Goal: Feedback & Contribution: Submit feedback/report problem

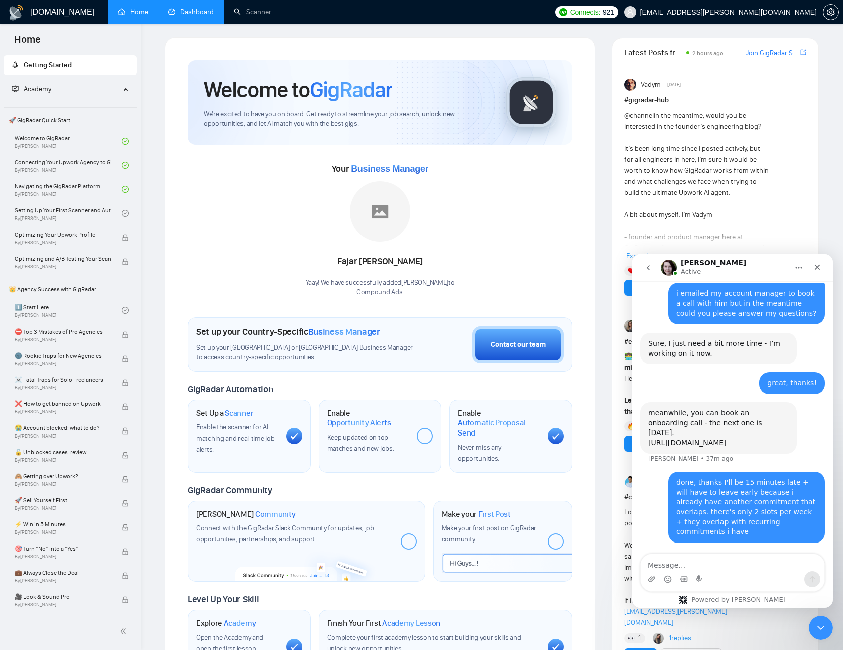
scroll to position [2763, 0]
click at [202, 15] on link "Dashboard" at bounding box center [191, 12] width 46 height 9
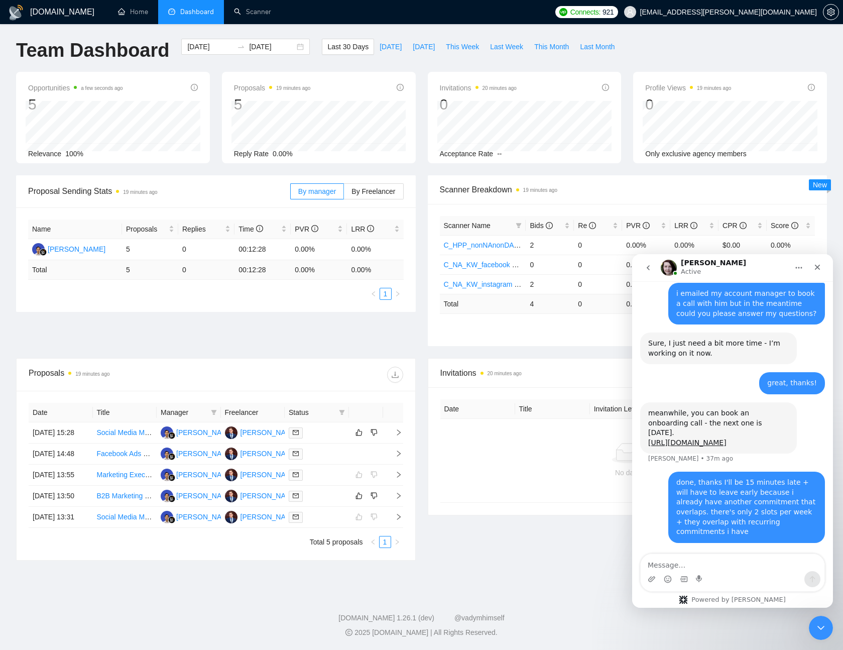
scroll to position [49, 0]
click at [361, 491] on td at bounding box center [366, 496] width 34 height 21
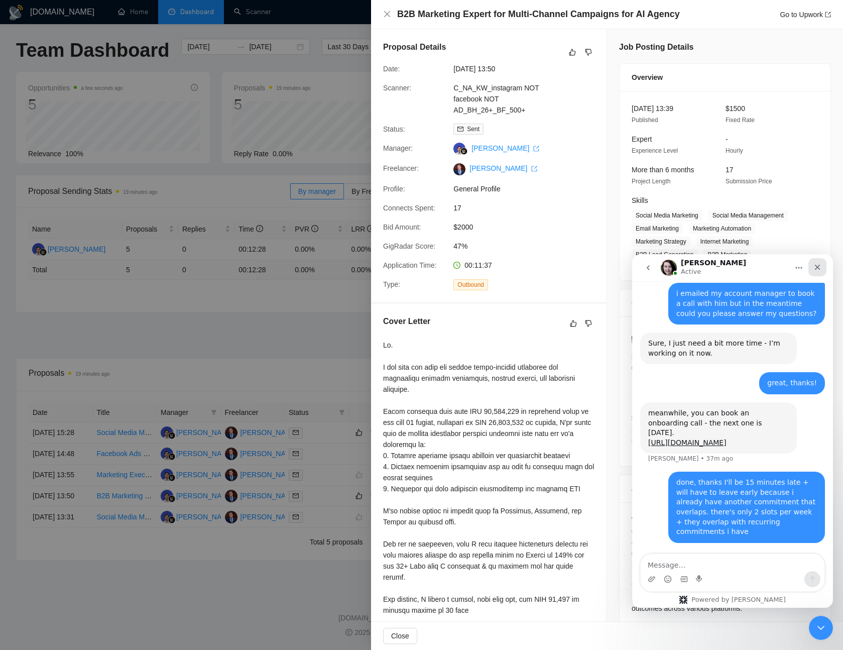
click at [817, 267] on icon "Close" at bounding box center [818, 267] width 8 height 8
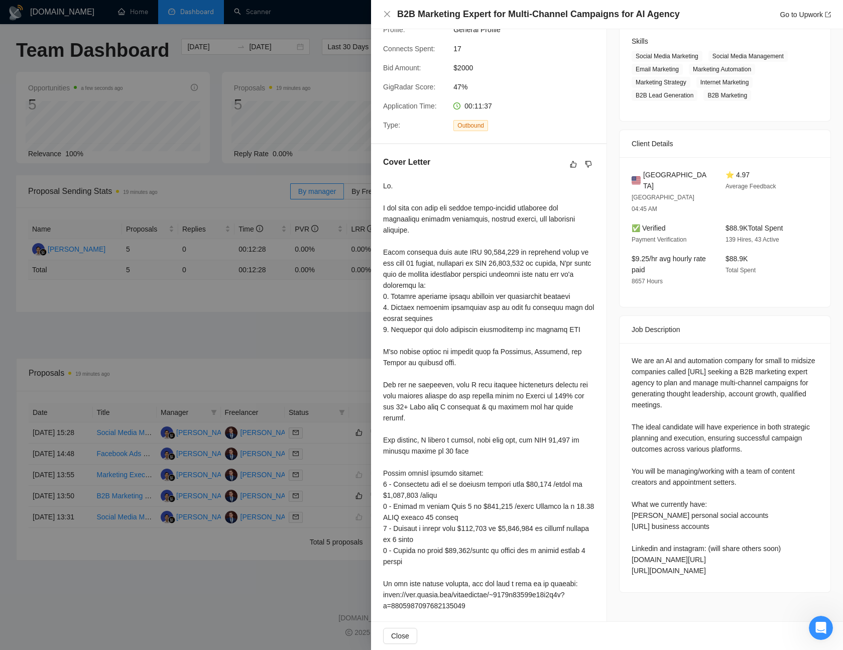
scroll to position [161, 0]
click at [334, 78] on div at bounding box center [421, 325] width 843 height 650
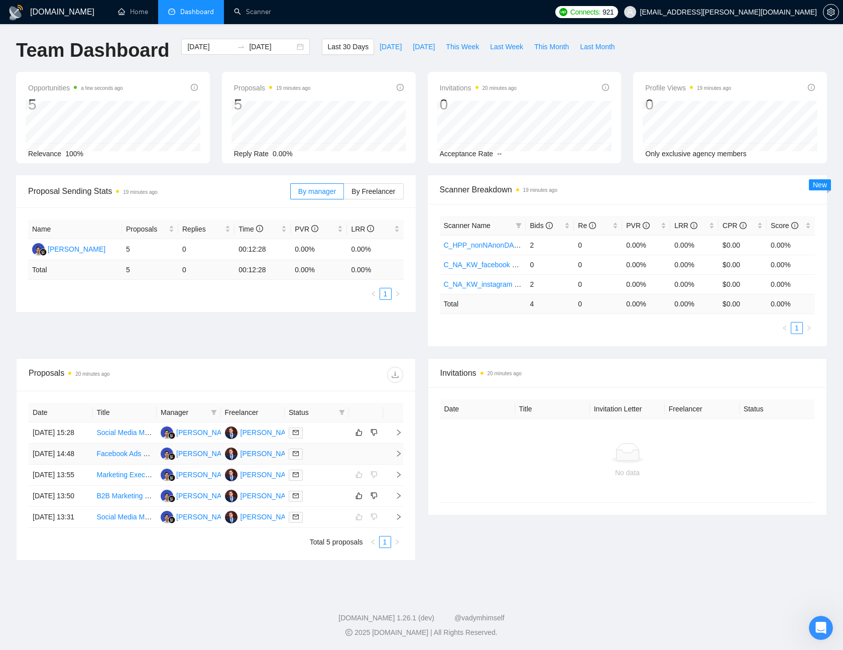
click at [365, 443] on td at bounding box center [366, 453] width 34 height 21
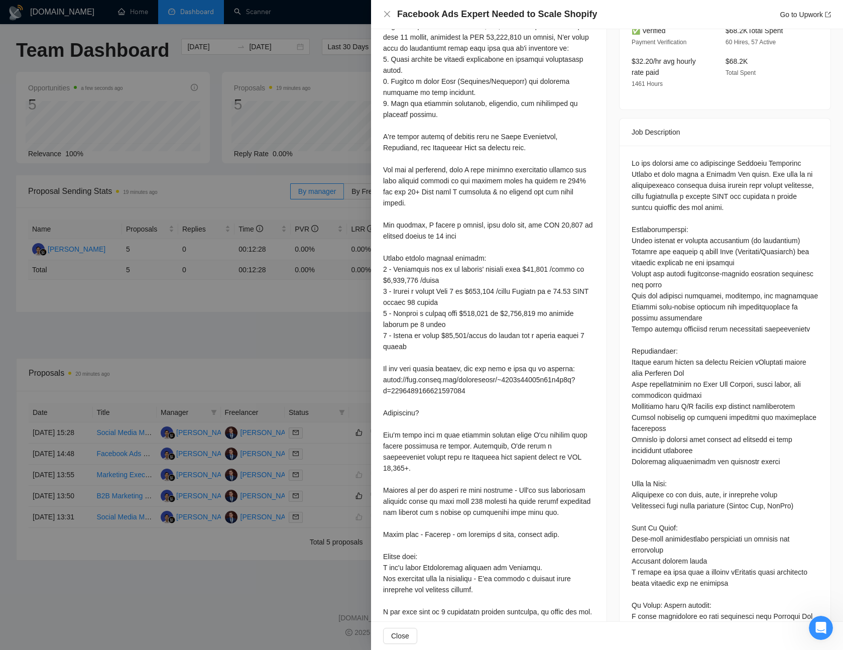
scroll to position [295, 0]
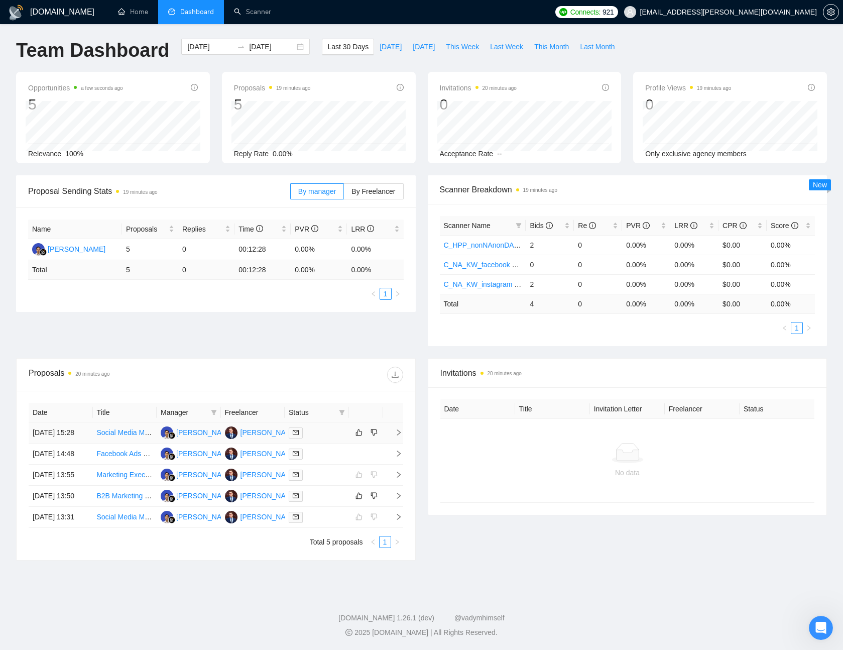
click at [337, 427] on div at bounding box center [317, 433] width 56 height 12
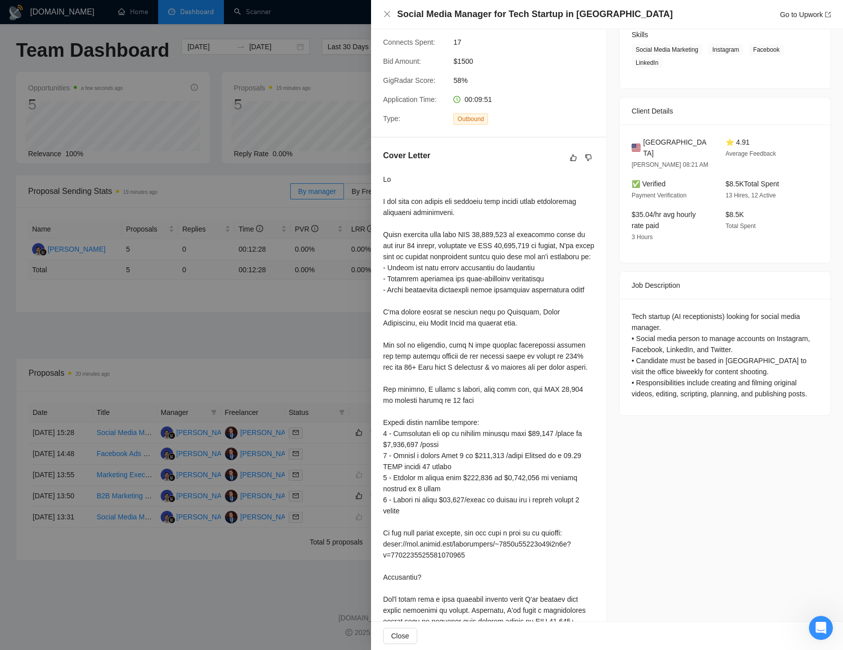
scroll to position [158, 0]
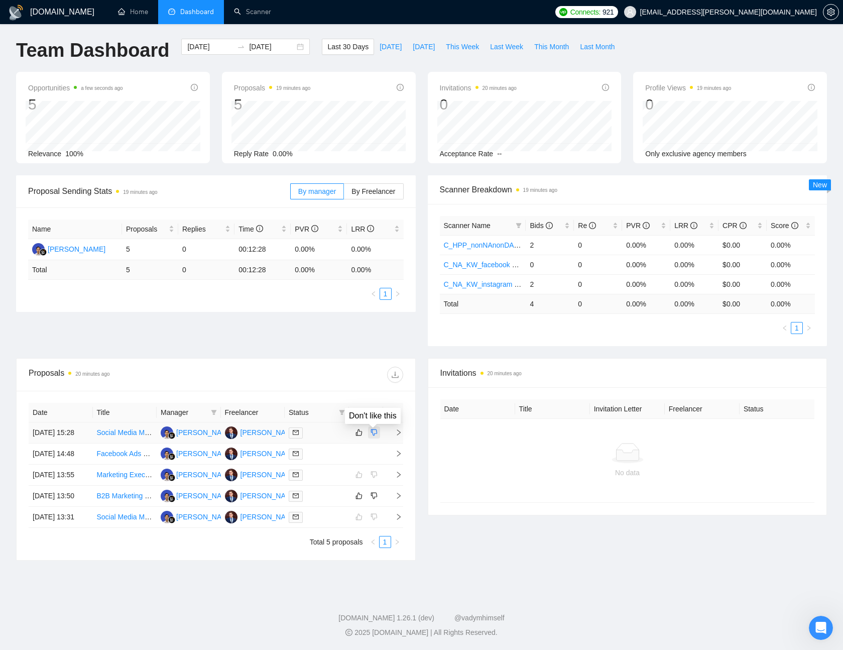
click at [374, 428] on icon "dislike" at bounding box center [374, 432] width 7 height 8
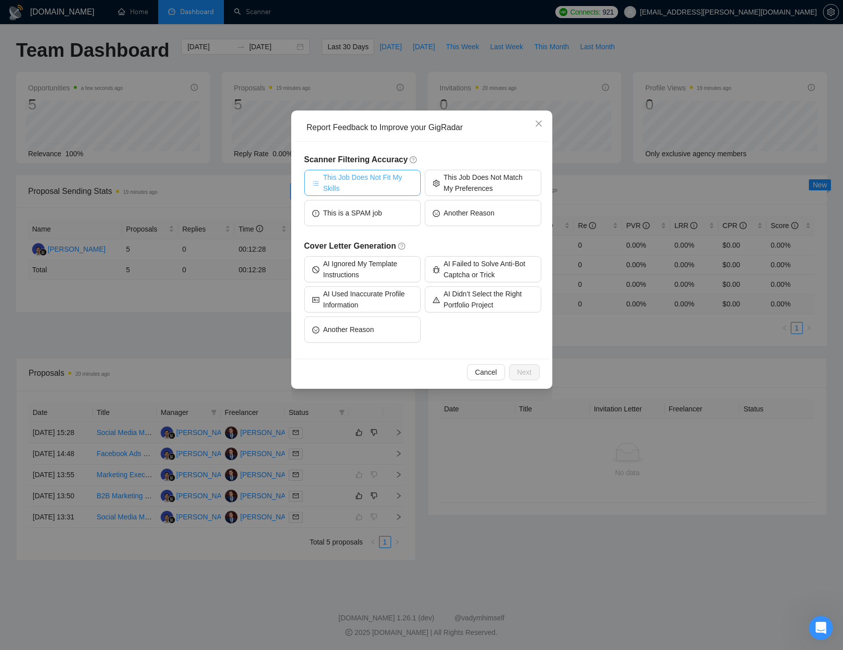
click at [398, 182] on span "This Job Does Not Fit My Skills" at bounding box center [367, 183] width 89 height 22
click at [529, 373] on span "Next" at bounding box center [524, 372] width 15 height 11
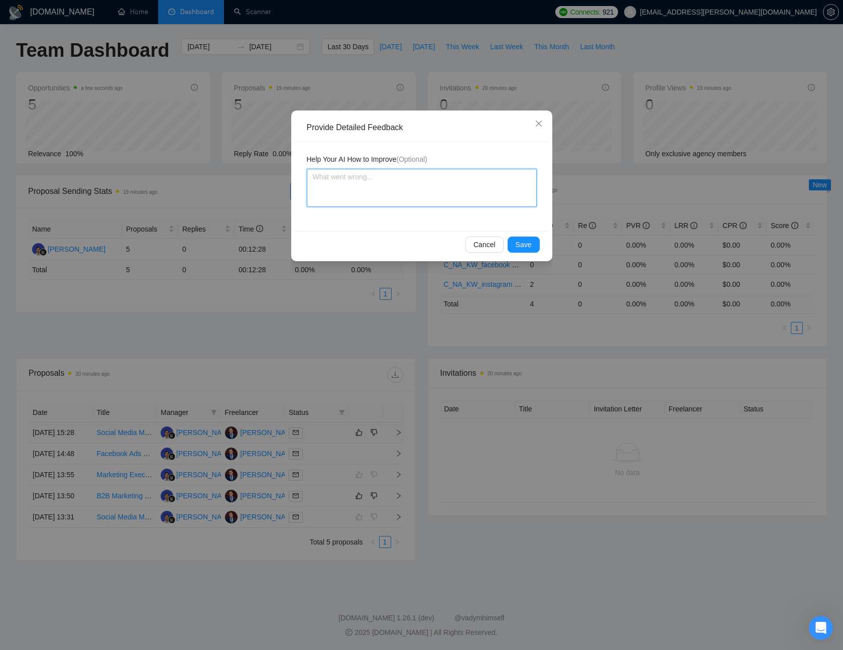
click at [422, 197] on textarea at bounding box center [422, 188] width 230 height 38
type textarea "C"
type textarea "Cl"
type textarea "Cli"
type textarea "Clie"
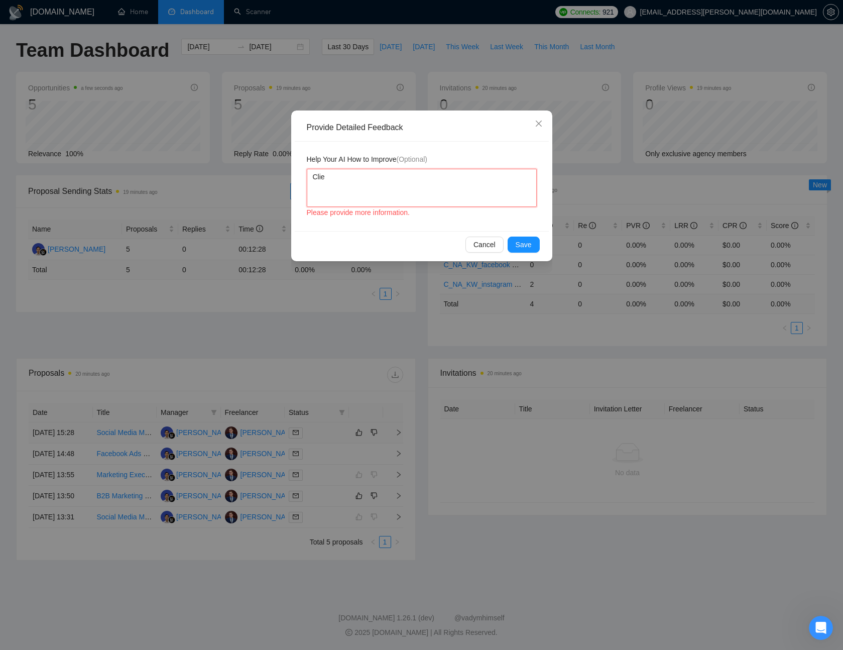
type textarea "Clien"
type textarea "Client"
type textarea "Client i"
type textarea "Client is"
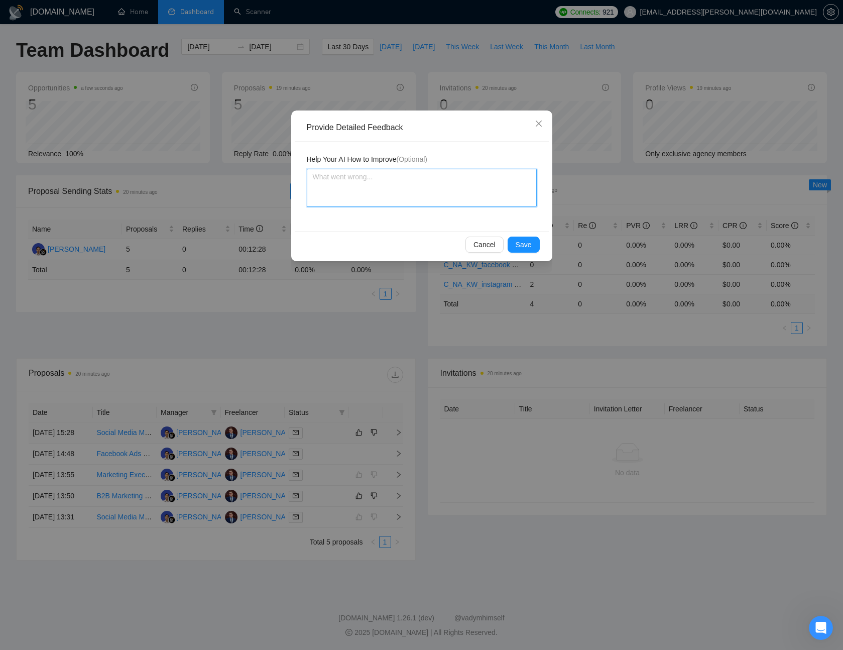
type textarea "t"
type textarea "th"
type textarea "thi"
type textarea "this"
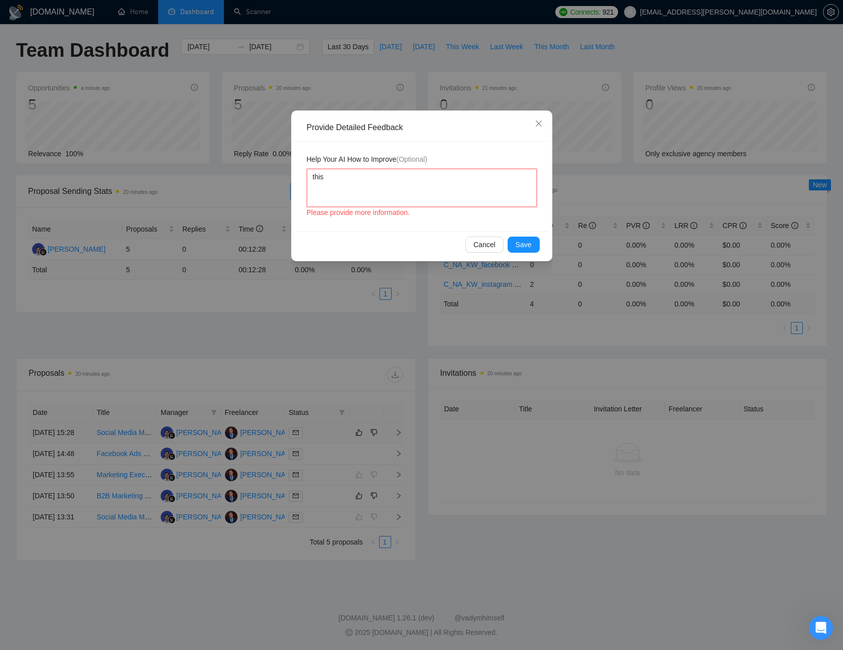
type textarea "this"
type textarea "t"
type textarea "th"
type textarea "the"
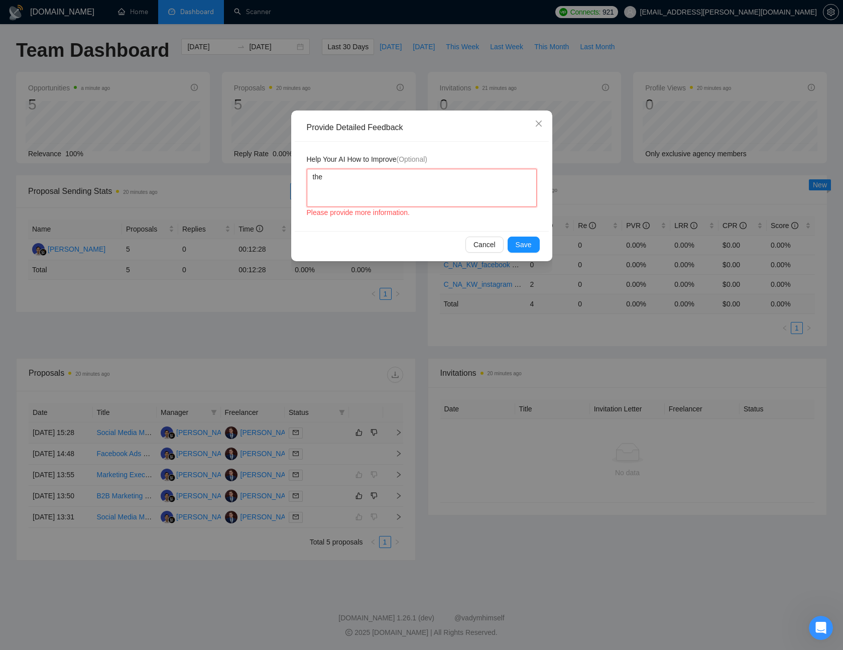
type textarea "the j"
type textarea "the"
type textarea "the p"
type textarea "the po"
type textarea "the pos"
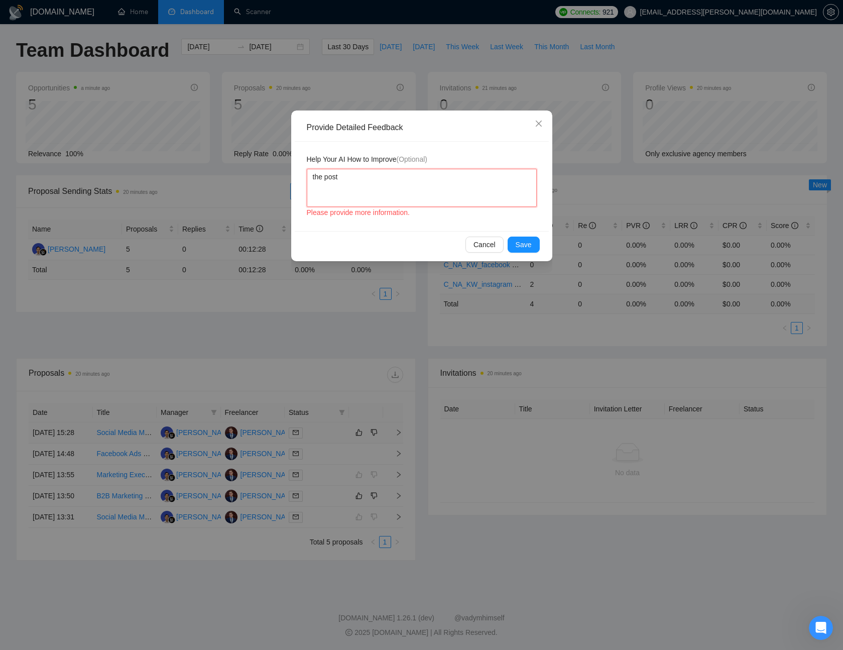
type textarea "the post"
type textarea "the post t"
type textarea "the post ta"
type textarea "the post tal"
type textarea "the post talks"
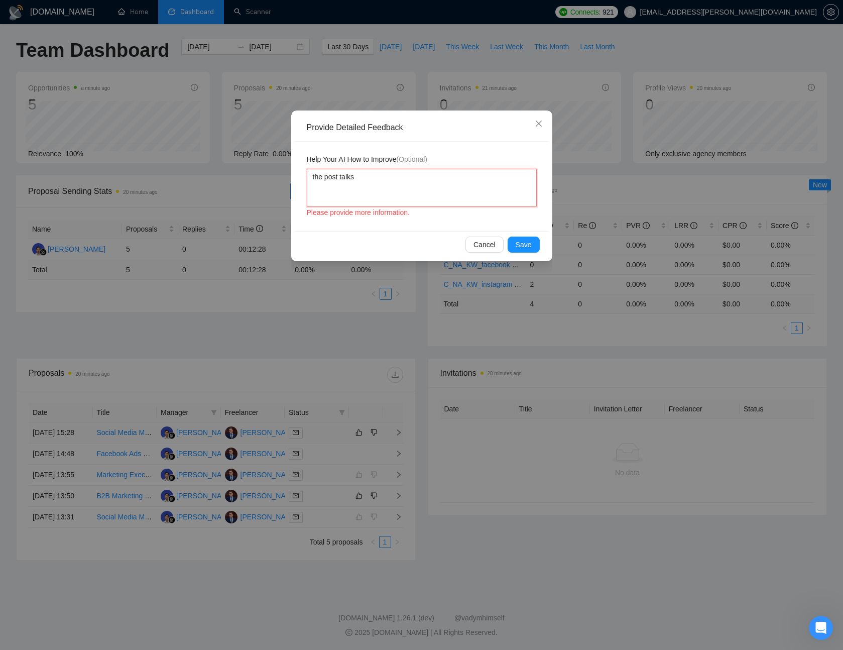
type textarea "the post talks"
type textarea "the post talks a"
type textarea "the post talks ab"
type textarea "the post talks abo"
type textarea "the post talks abou"
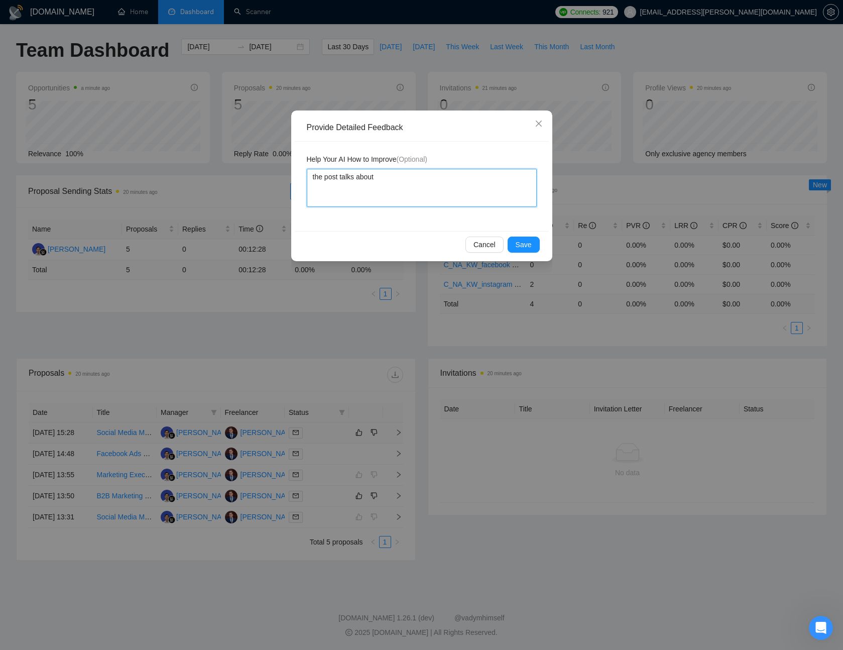
type textarea "the post talks about"
type textarea "the post talks about o"
type textarea "the post talks about or"
type textarea "the post talks about org"
type textarea "the post talks about orga"
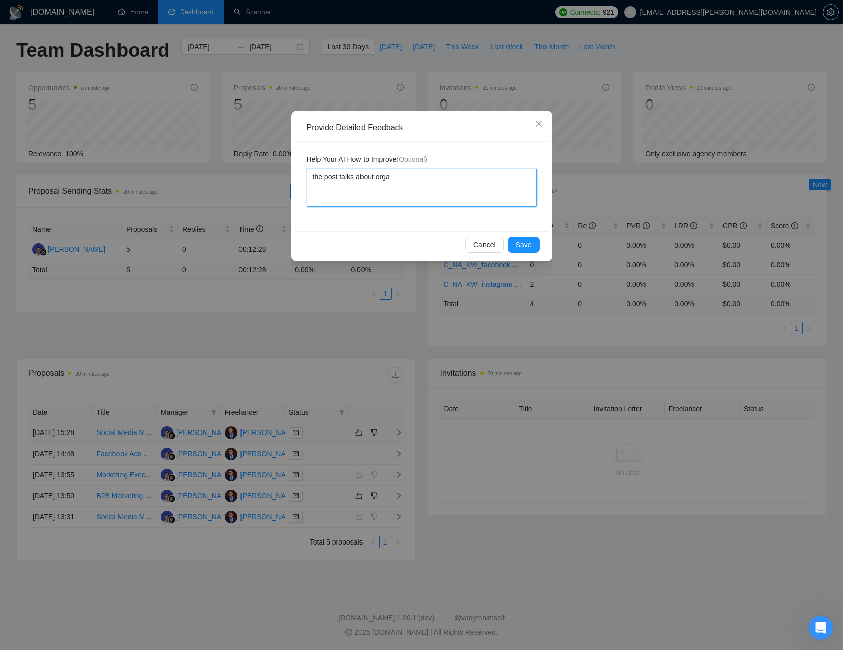
type textarea "the post talks about organ"
type textarea "the post talks about organic"
type textarea "the post talks about organic ma"
type textarea "the post talks about organic mak"
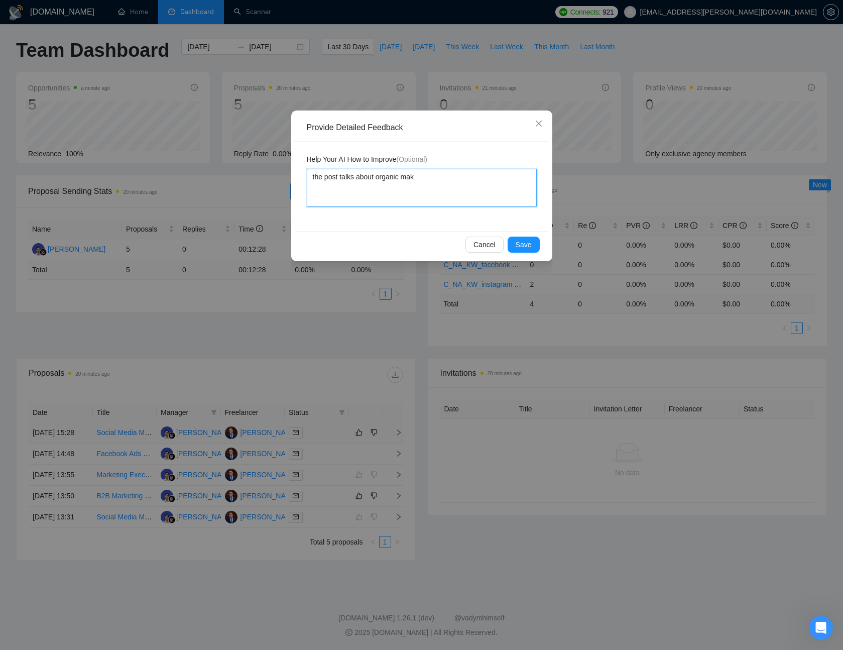
type textarea "the post talks about organic makr"
type textarea "the post talks about organic makre"
type textarea "the post talks about organic mak"
type textarea "the post talks about organic ma"
type textarea "the post talks about organic mar"
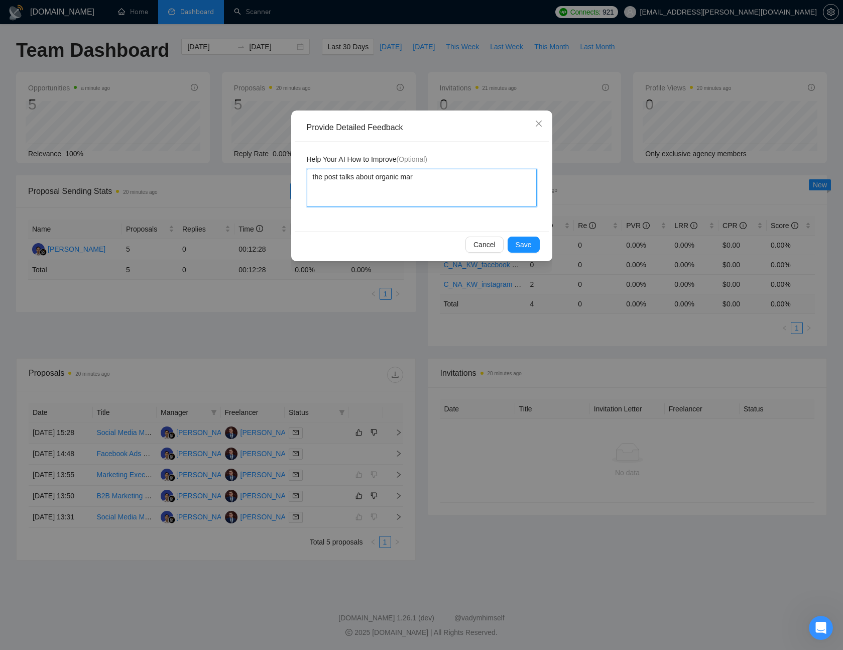
type textarea "the post talks about organic mark"
type textarea "the post talks about organic marke"
type textarea "the post talks about organic market"
type textarea "the post talks about organic marketin"
type textarea "the post talks about organic marketing"
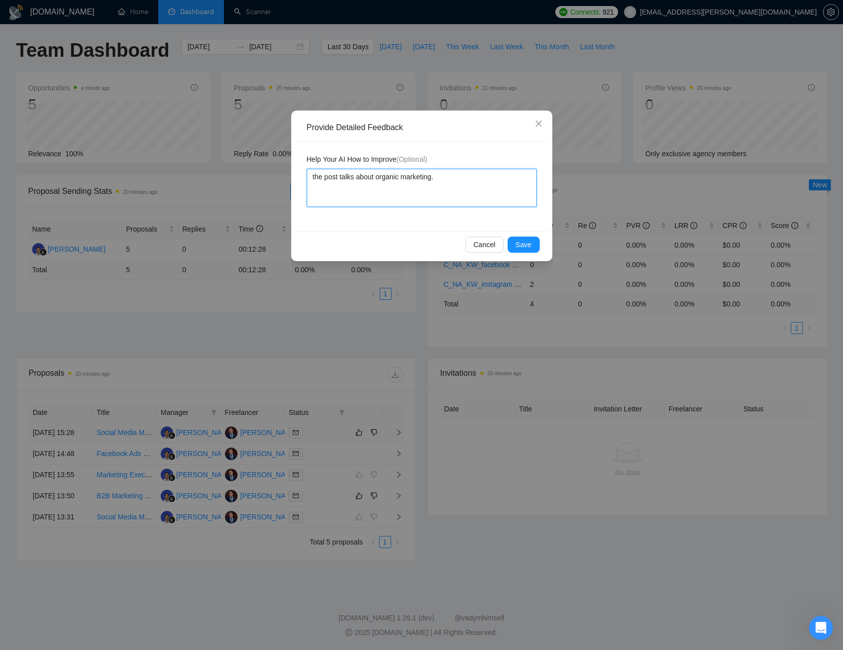
type textarea "the post talks about organic marketing."
type textarea "the post talks about organic marketing. I"
type textarea "the post talks about organic marketing. I o"
type textarea "the post talks about organic marketing. I on"
type textarea "the post talks about organic marketing. I onl"
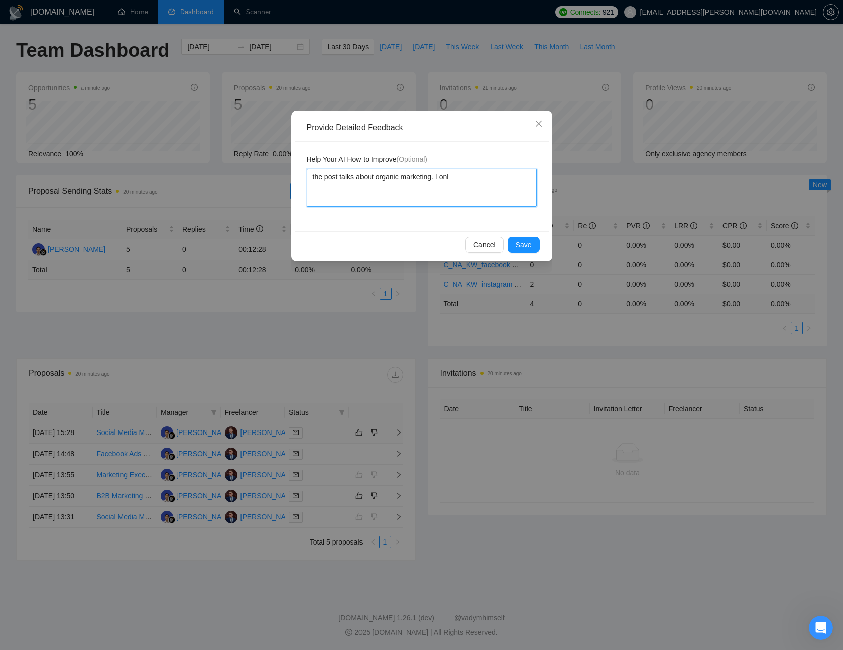
type textarea "the post talks about organic marketing. I only"
type textarea "the post talks about organic marketing. I only d"
type textarea "the post talks about organic marketing. I only do"
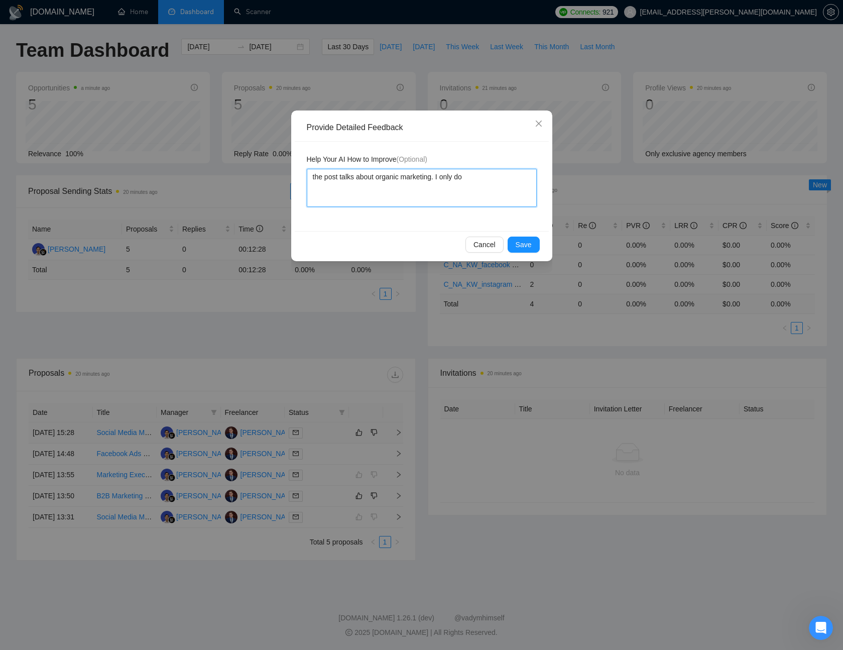
type textarea "the post talks about organic marketing. I only do p"
type textarea "the post talks about organic marketing. I only do pa"
type textarea "the post talks about organic marketing. I only do paid"
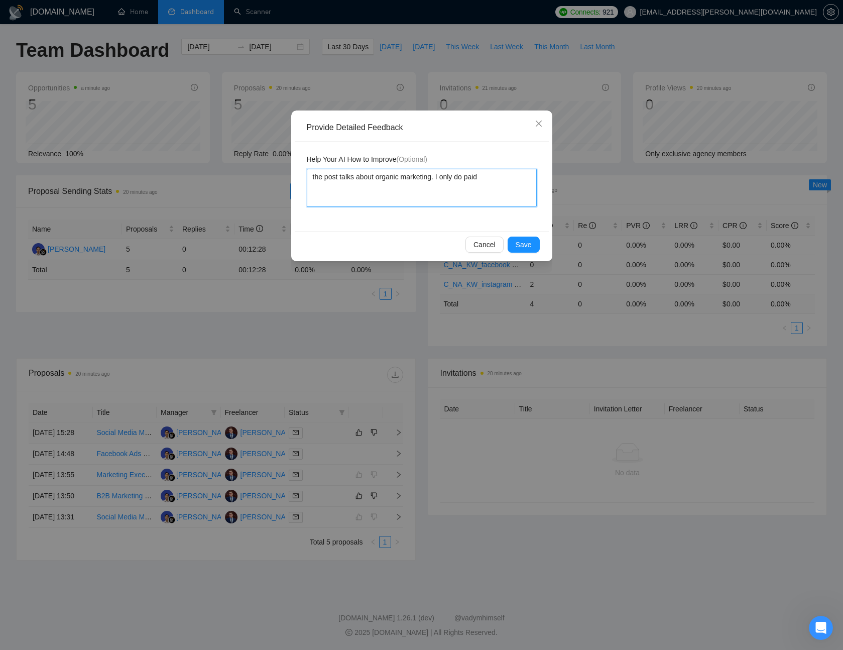
type textarea "the post talks about organic marketing. I only do paid a"
type textarea "the post talks about organic marketing. I only do paid ad"
type textarea "the post talks about organic marketing. I only do paid ads"
click at [442, 178] on textarea "the post talks about organic marketing. I only do paid ads" at bounding box center [422, 188] width 230 height 38
type textarea "the post talks about organic marketing. I"
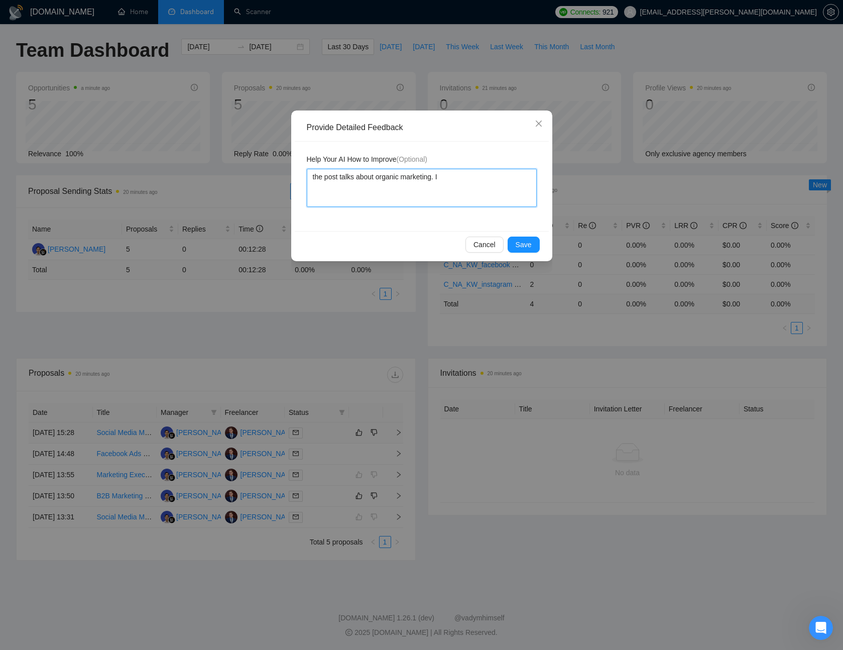
type textarea "the post talks about organic marketing. I d"
type textarea "the post talks about organic marketing. I do"
type textarea "the post talks about organic marketing. I do p"
type textarea "the post talks about organic marketing. I do pai"
type textarea "the post talks about organic marketing. I do paid"
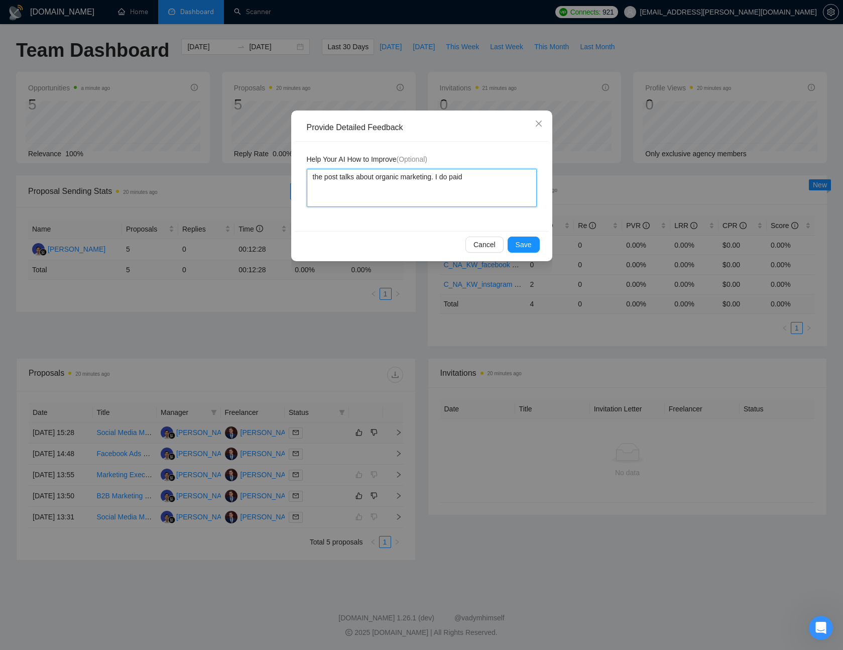
type textarea "the post talks about organic marketing. I do paid"
type textarea "the post talks about organic marketing. I do paid a"
type textarea "the post talks about organic marketing. I do paid ads"
type textarea "the post talks about organic marketing. I do paid ads."
click at [529, 243] on span "Save" at bounding box center [524, 244] width 16 height 11
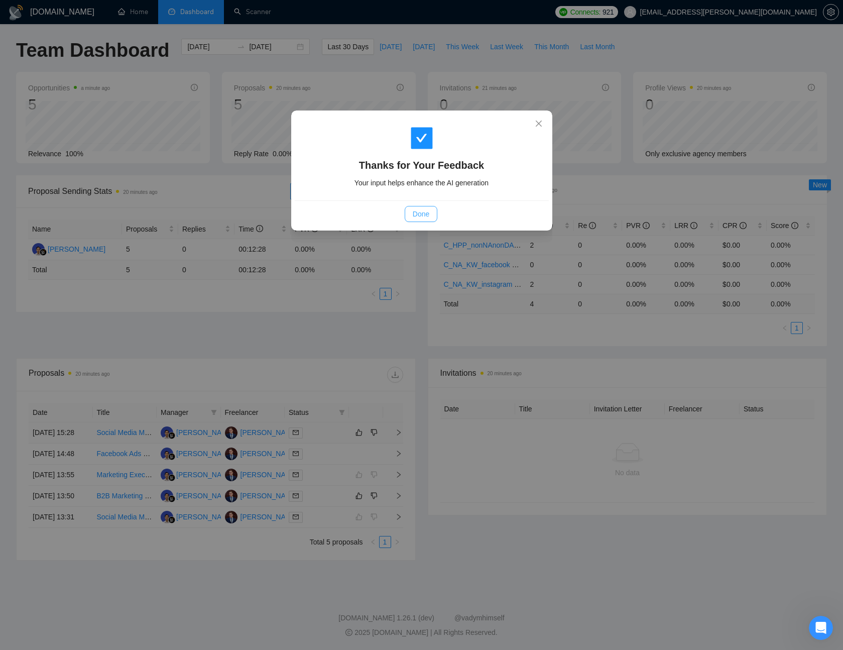
click at [417, 210] on span "Done" at bounding box center [421, 213] width 17 height 11
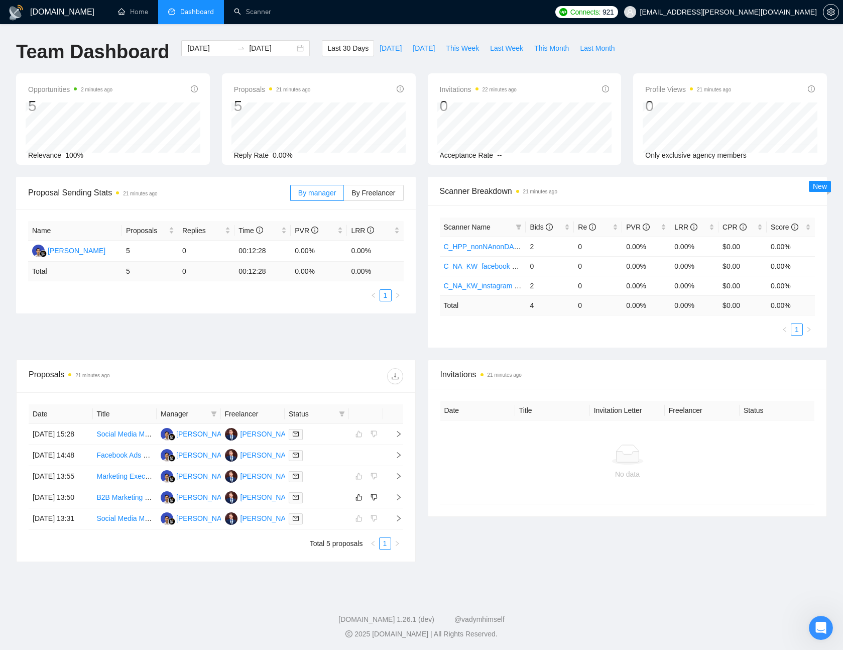
click at [39, 14] on h1 "[DOMAIN_NAME]" at bounding box center [62, 12] width 64 height 24
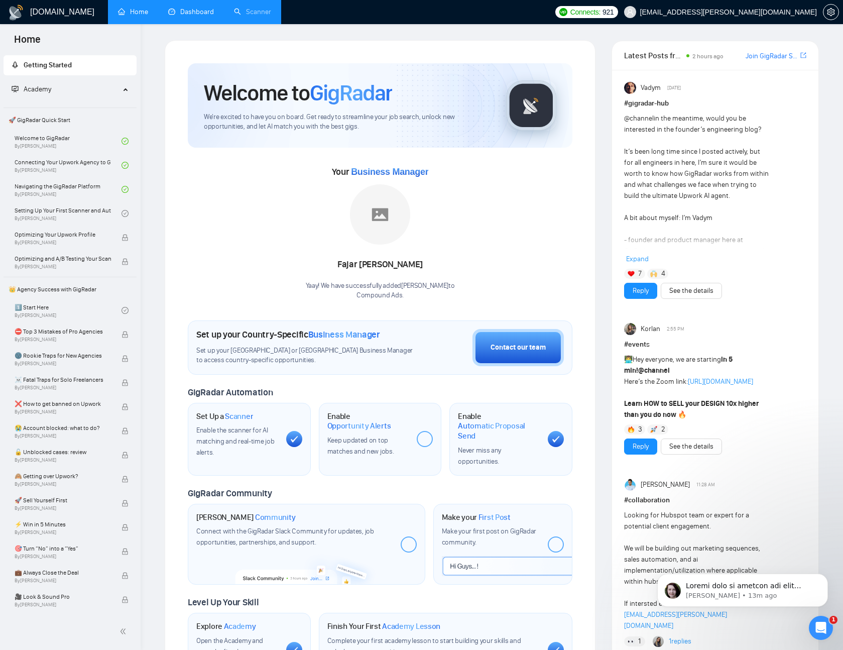
scroll to position [4023, 0]
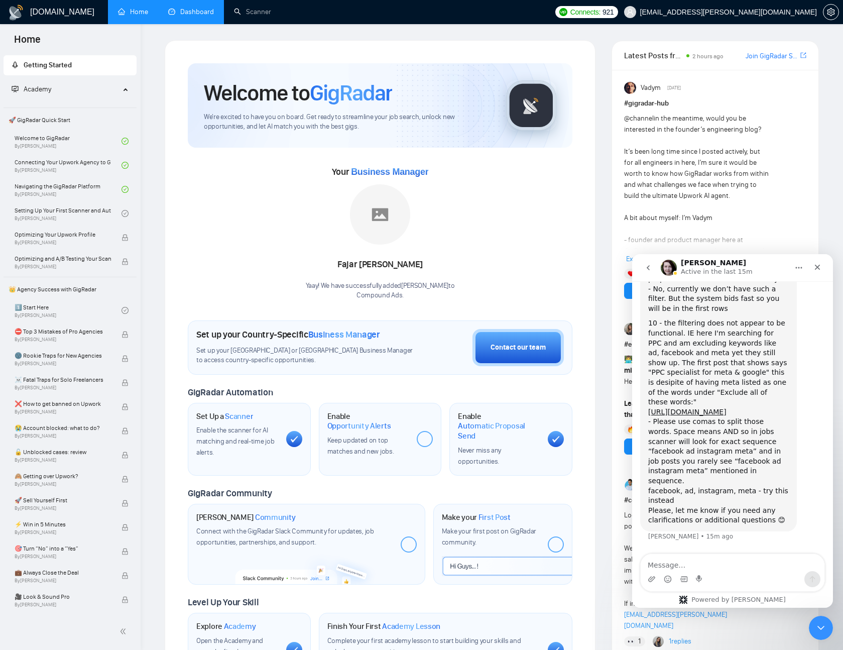
scroll to position [4040, 0]
click at [712, 576] on div "Intercom messenger" at bounding box center [733, 579] width 184 height 16
click at [715, 567] on textarea "Message…" at bounding box center [733, 562] width 184 height 17
type textarea "perfect, thanks!"
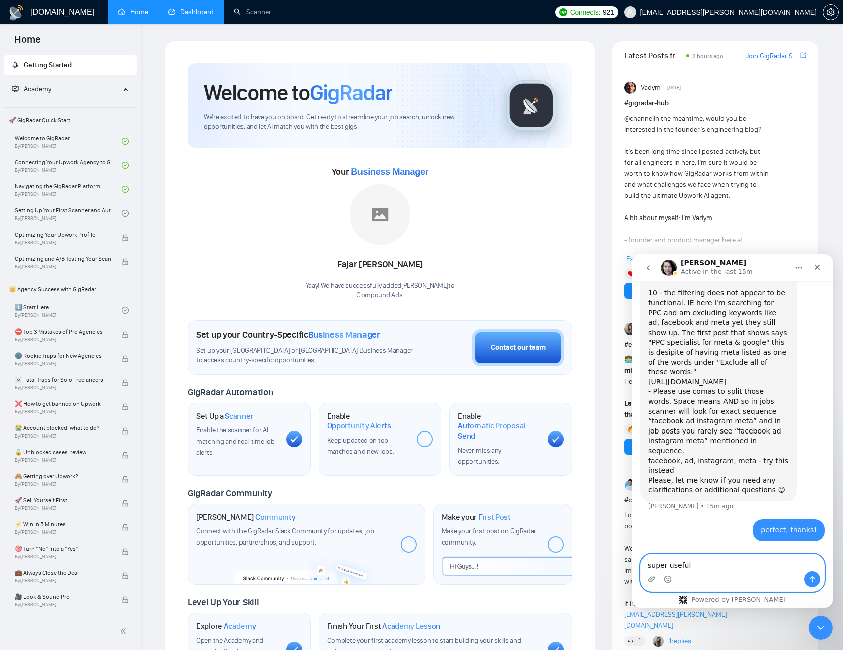
type textarea "super useful!"
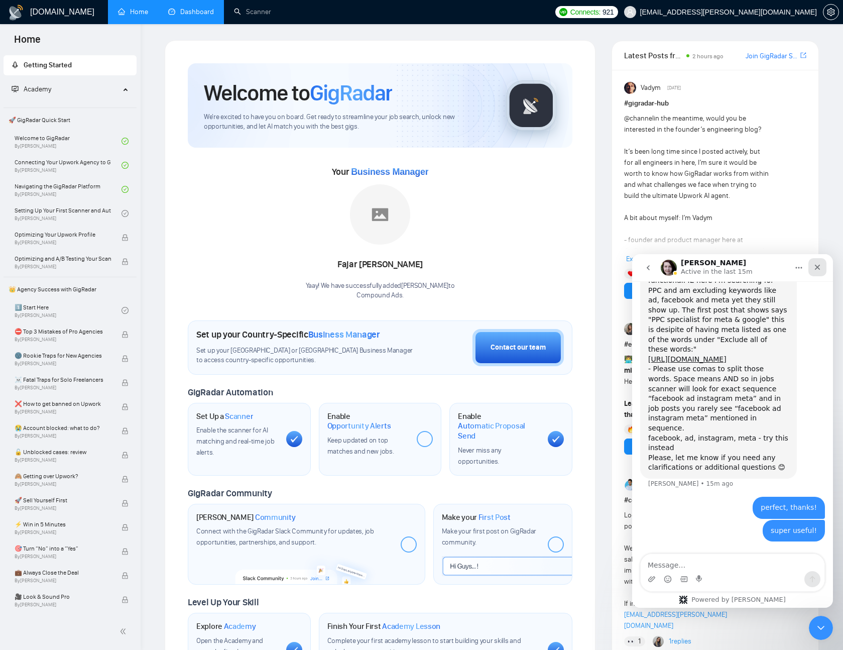
click at [812, 272] on div "Close" at bounding box center [817, 267] width 18 height 18
